Goal: Task Accomplishment & Management: Manage account settings

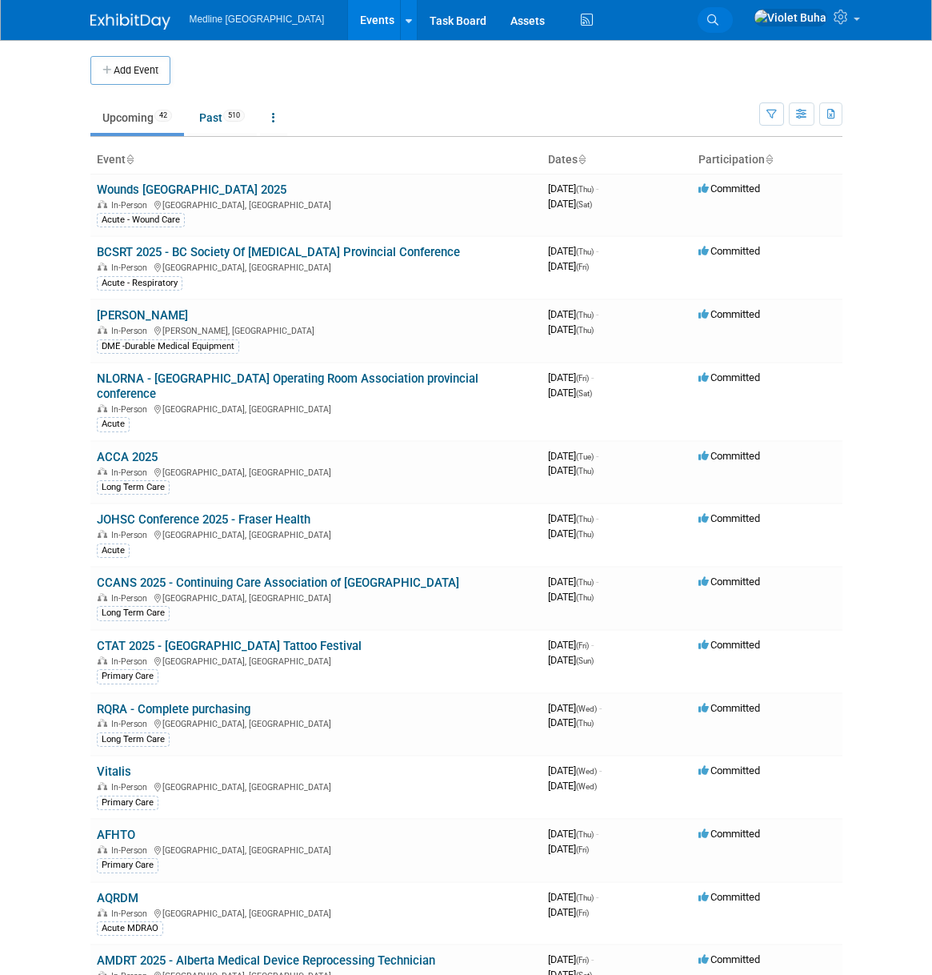
click at [719, 15] on icon at bounding box center [712, 19] width 11 height 11
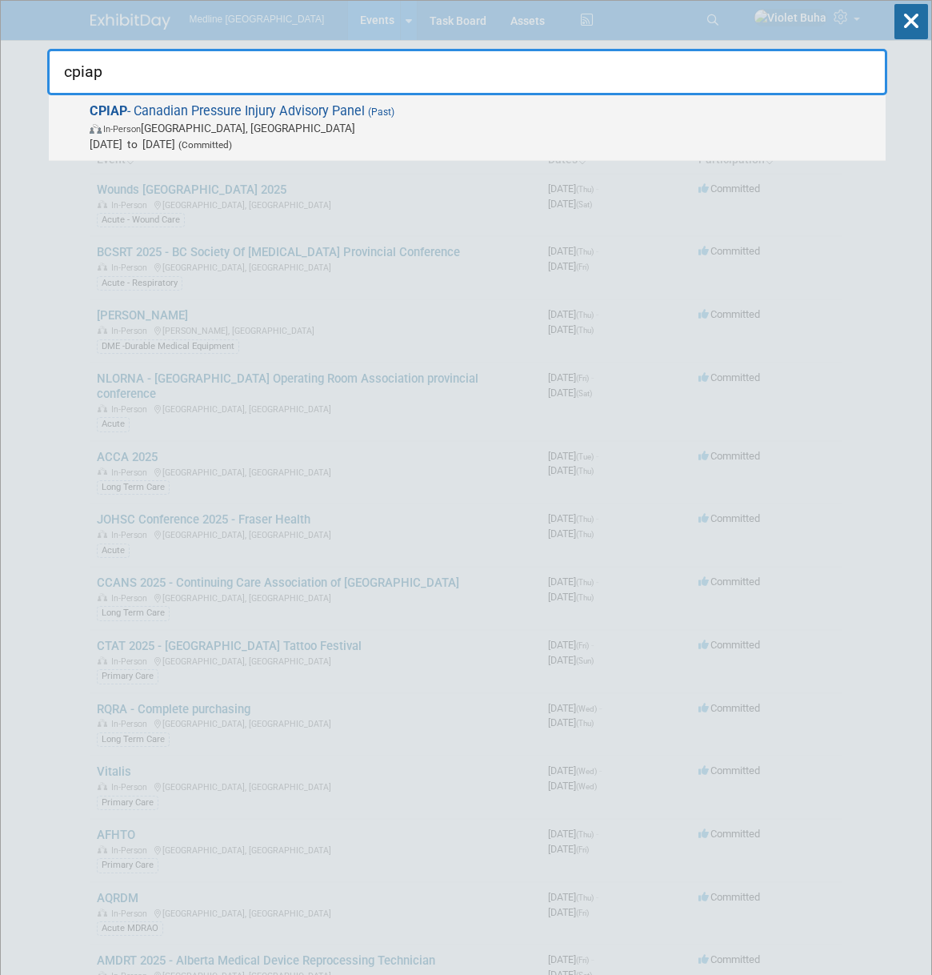
type input "cpiap"
click at [377, 145] on span "Nov 18, 2024 to Nov 18, 2024 (Committed)" at bounding box center [484, 144] width 788 height 16
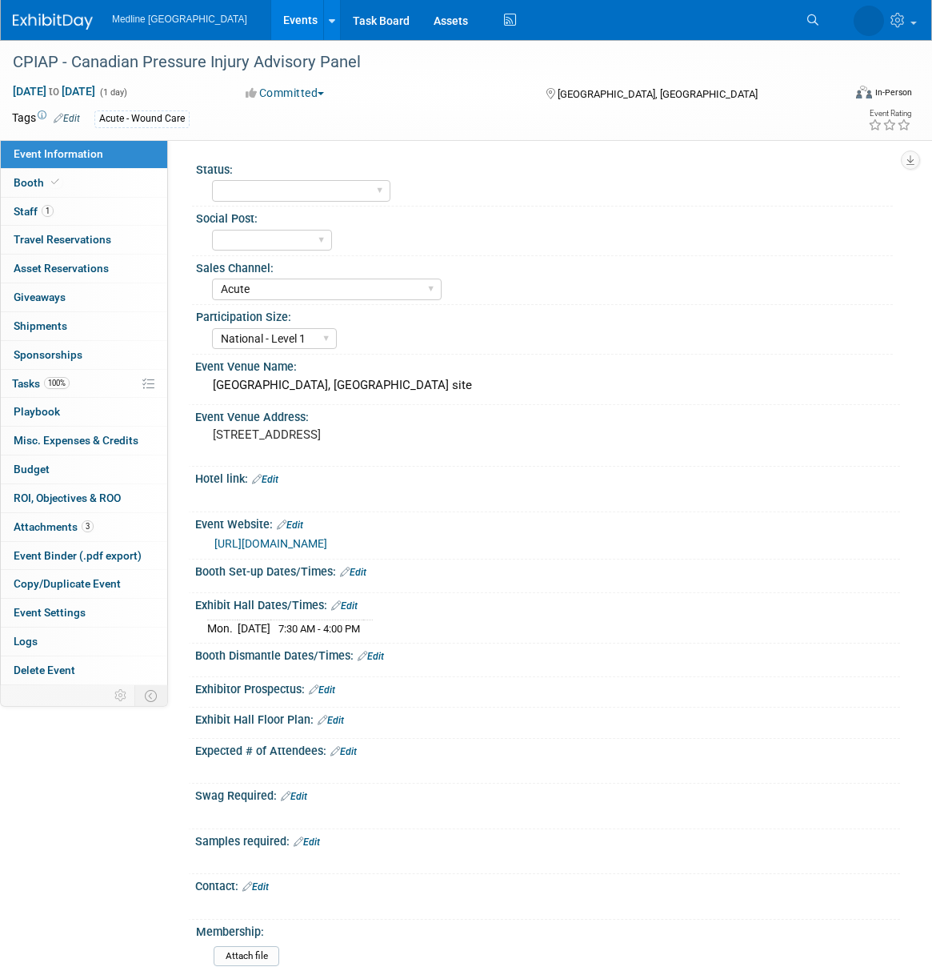
select select "Acute"
select select "National - Level 1"
click at [40, 26] on img at bounding box center [53, 22] width 80 height 16
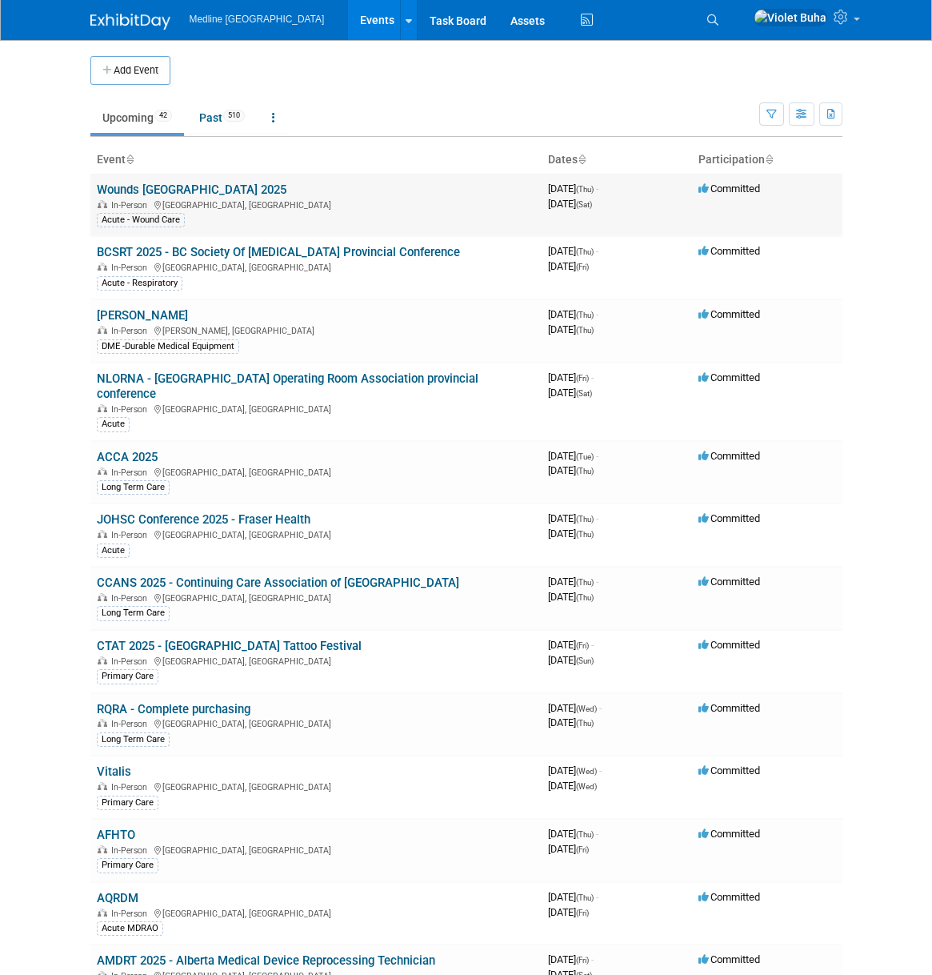
click at [170, 191] on link "Wounds [GEOGRAPHIC_DATA] 2025" at bounding box center [192, 189] width 190 height 14
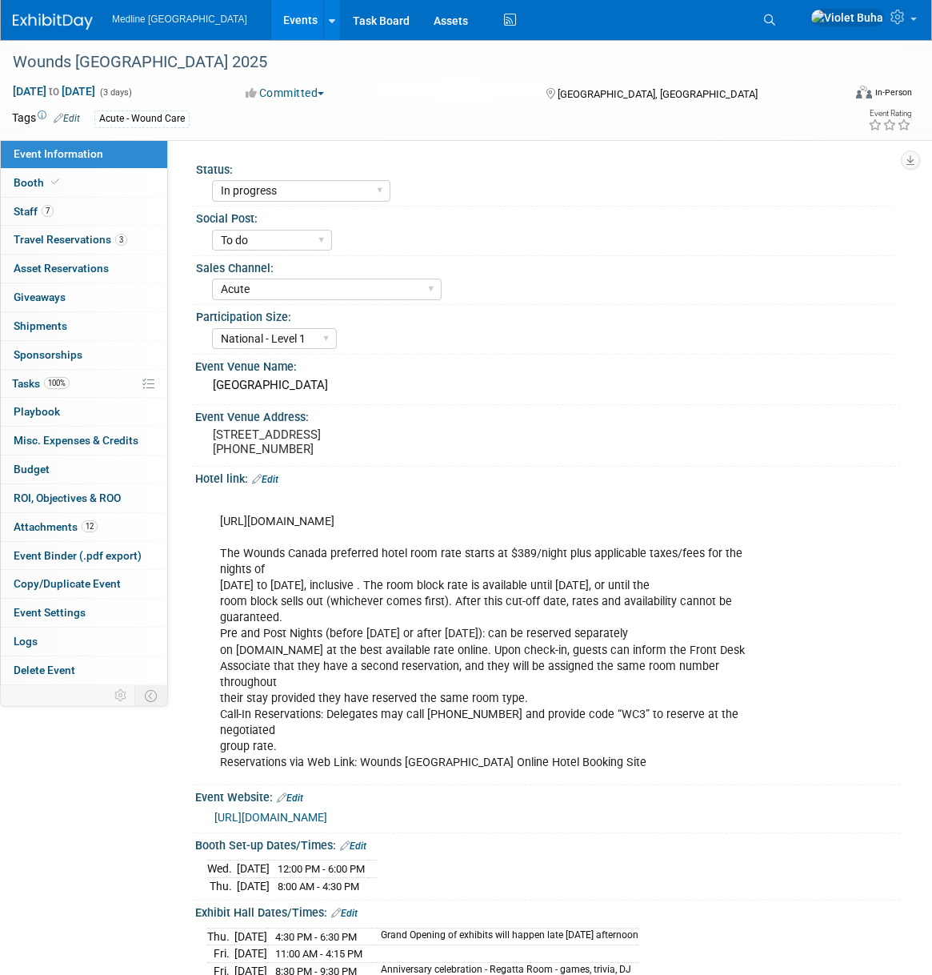
select select "In progress"
select select "To do"
select select "Acute"
select select "National - Level 1"
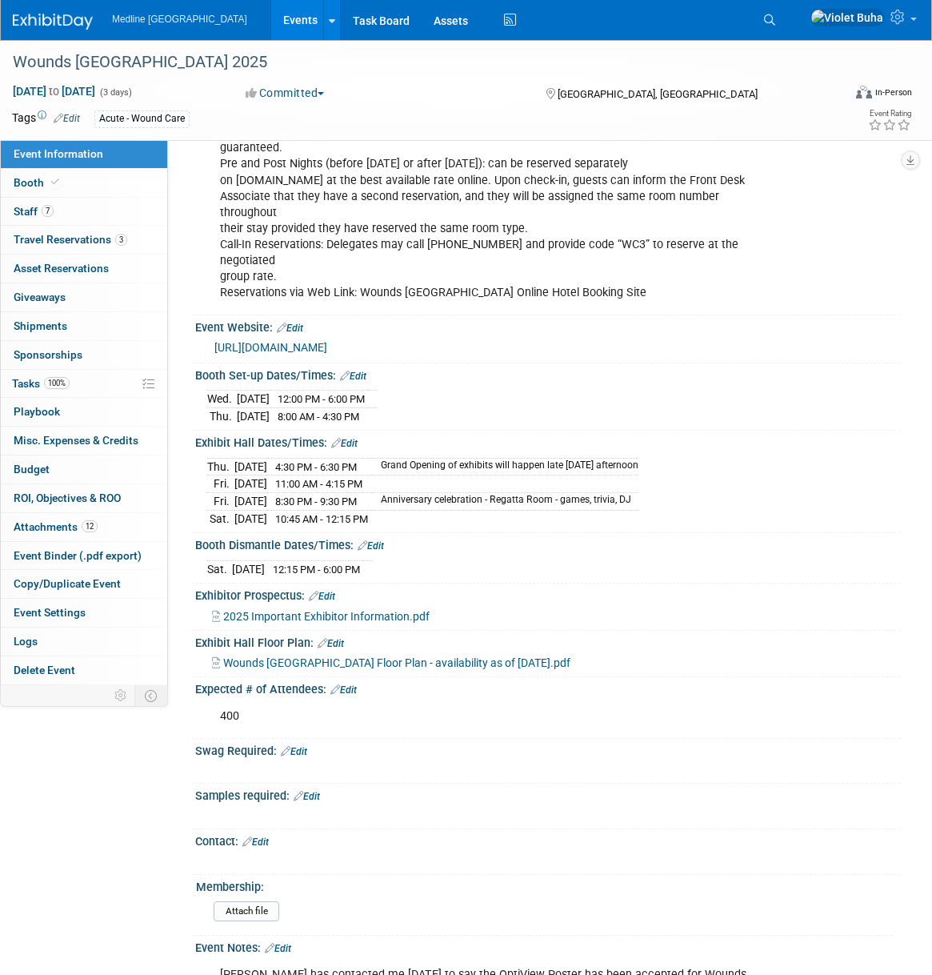
scroll to position [473, 0]
